Goal: Find specific page/section: Find specific page/section

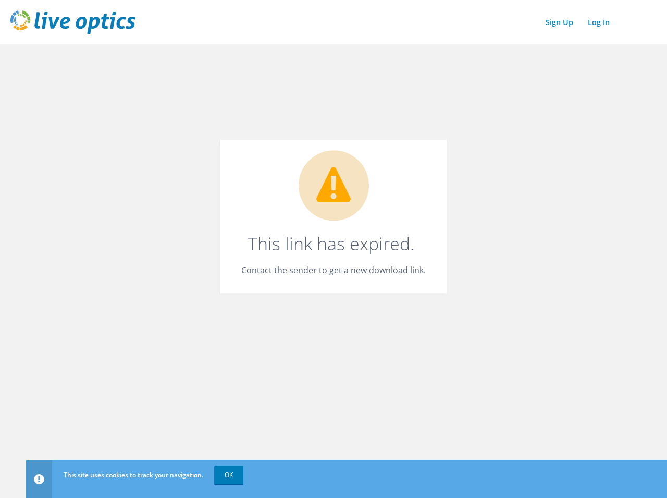
click at [281, 348] on div "Sign Up Log In This site uses cookies to track your navigation. OK This link ha…" at bounding box center [333, 249] width 667 height 498
click at [179, 174] on div "Sign Up Log In This site uses cookies to track your navigation. OK This link ha…" at bounding box center [333, 249] width 667 height 498
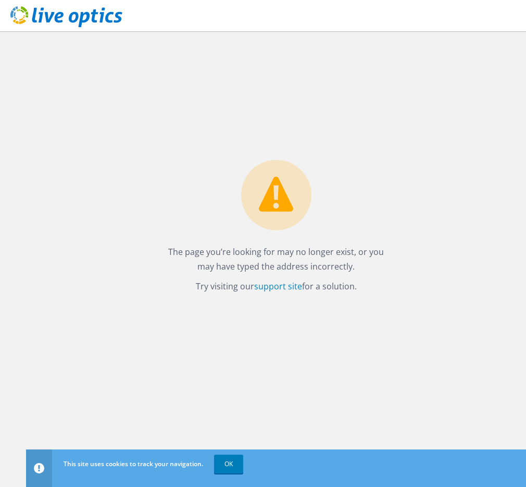
click at [117, 210] on div "The page you’re looking for may no longer exist, or you may have typed the addr…" at bounding box center [276, 258] width 500 height 455
click at [41, 202] on div "The page you’re looking for may no longer exist, or you may have typed the addr…" at bounding box center [276, 258] width 500 height 455
